Goal: Information Seeking & Learning: Learn about a topic

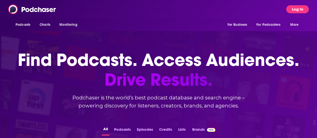
click at [306, 10] on button "Log In" at bounding box center [297, 9] width 23 height 8
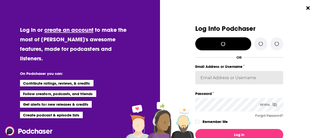
type input "SimonElement"
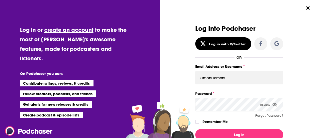
click at [203, 120] on label "Remember Me" at bounding box center [215, 121] width 25 height 7
click at [199, 124] on input "rememberMe" at bounding box center [197, 124] width 3 height 0
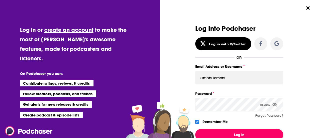
click at [212, 134] on button "Log In" at bounding box center [240, 135] width 88 height 12
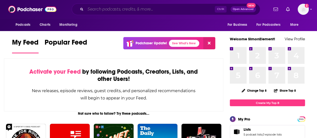
click at [145, 8] on input "Search podcasts, credits, & more..." at bounding box center [149, 9] width 129 height 8
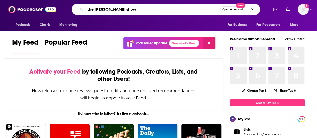
type input "the [PERSON_NAME] show"
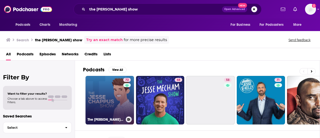
click at [107, 105] on link "72 The [PERSON_NAME] Show" at bounding box center [110, 100] width 49 height 49
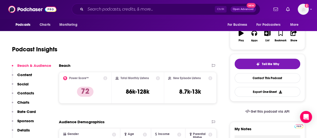
scroll to position [83, 0]
